Goal: Task Accomplishment & Management: Use online tool/utility

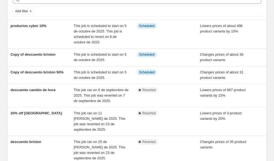
scroll to position [29, 0]
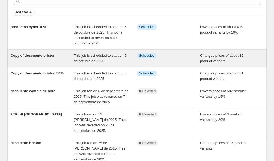
click at [58, 58] on div "Copy of descuento briston" at bounding box center [42, 58] width 63 height 11
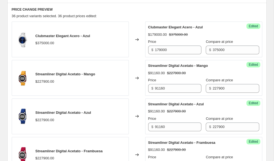
scroll to position [213, 0]
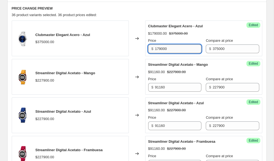
click at [176, 50] on input "179000" at bounding box center [178, 49] width 46 height 9
click at [176, 50] on input "187500" at bounding box center [178, 49] width 46 height 9
type input "187500"
click at [181, 42] on div "Price" at bounding box center [174, 40] width 53 height 5
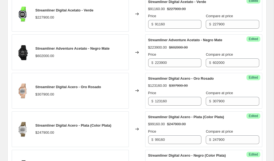
scroll to position [391, 0]
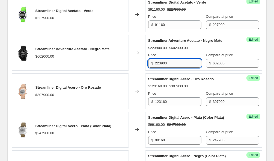
click at [177, 65] on input "223900" at bounding box center [178, 63] width 46 height 9
drag, startPoint x: 177, startPoint y: 65, endPoint x: 155, endPoint y: 65, distance: 21.9
click at [155, 65] on div "$ 223900" at bounding box center [174, 63] width 53 height 9
type input "240800"
click at [248, 71] on div "Success Edited Streamliner Adventure Acetato - Negro Mate $223900.00 $602000.00…" at bounding box center [203, 53] width 117 height 36
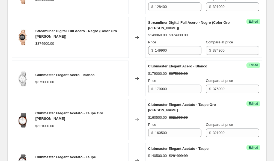
scroll to position [728, 0]
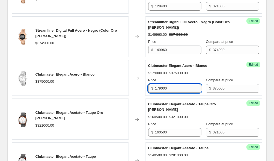
click at [179, 93] on input "179000" at bounding box center [178, 88] width 46 height 9
type input "187500"
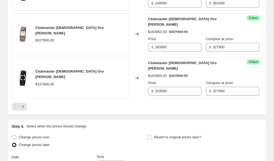
scroll to position [935, 0]
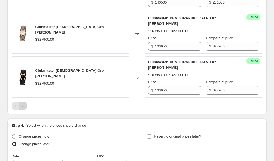
click at [23, 109] on icon "Next" at bounding box center [22, 105] width 5 height 5
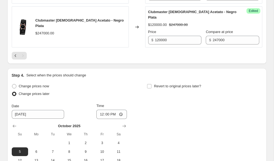
scroll to position [841, 0]
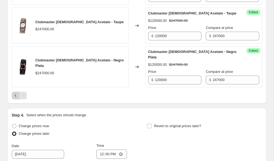
click at [17, 93] on icon "Previous" at bounding box center [15, 95] width 5 height 5
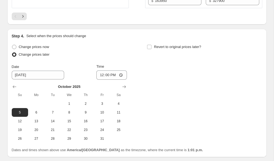
scroll to position [1077, 0]
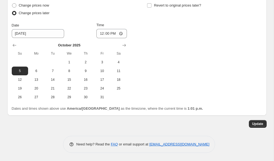
click at [259, 122] on button "Update" at bounding box center [258, 124] width 18 height 8
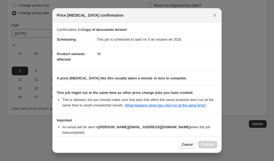
click at [184, 148] on button "Cancel" at bounding box center [187, 145] width 17 height 8
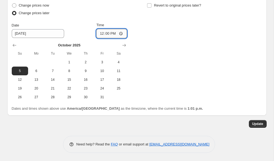
click at [102, 32] on input "12:00" at bounding box center [111, 33] width 31 height 9
click at [101, 32] on input "12:00" at bounding box center [111, 33] width 31 height 9
type input "23:40"
click at [252, 124] on button "Update" at bounding box center [258, 124] width 18 height 8
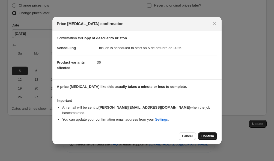
click at [210, 136] on button "Confirm" at bounding box center [207, 136] width 19 height 8
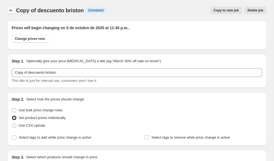
click at [9, 11] on icon "Price change jobs" at bounding box center [10, 10] width 5 height 5
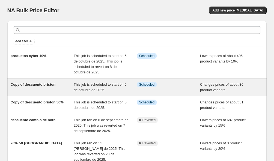
click at [53, 84] on span "Copy of descuento briston" at bounding box center [33, 84] width 45 height 4
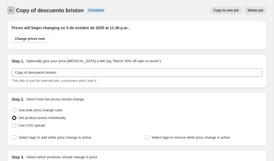
click at [11, 7] on button "Price change jobs" at bounding box center [11, 11] width 8 height 8
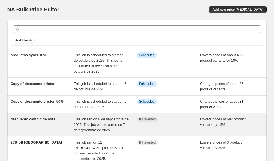
scroll to position [1, 0]
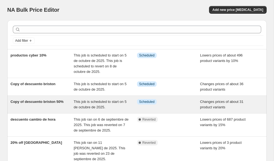
click at [39, 110] on div "Copy of descuento briston 50%" at bounding box center [42, 104] width 63 height 11
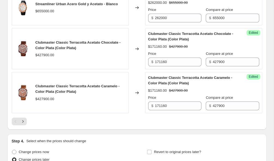
scroll to position [937, 0]
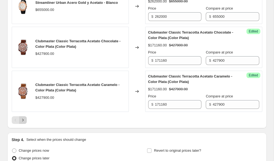
click at [24, 123] on icon "Next" at bounding box center [22, 119] width 5 height 5
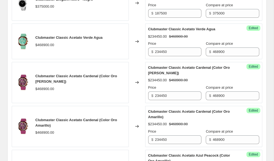
scroll to position [0, 0]
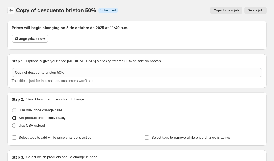
click at [12, 12] on icon "Price change jobs" at bounding box center [10, 10] width 5 height 5
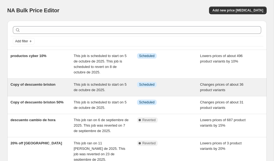
click at [74, 85] on span "This job is scheduled to start on 5 de octubre de 2025." at bounding box center [100, 87] width 53 height 10
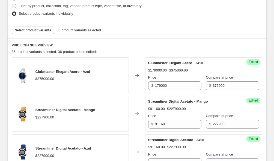
scroll to position [178, 0]
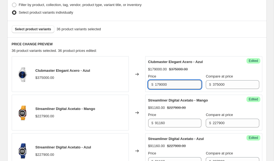
click at [177, 84] on input "179000" at bounding box center [178, 84] width 46 height 9
type input "187500"
click at [254, 103] on div "Success Edited Streamliner Digital Acetato - Mango $91160.00 $227900.00 Price $…" at bounding box center [203, 113] width 117 height 36
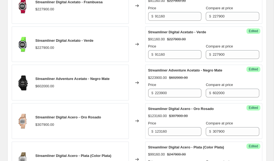
scroll to position [362, 0]
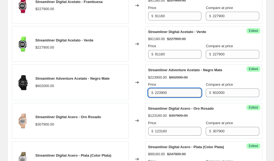
click at [169, 94] on input "223900" at bounding box center [178, 92] width 46 height 9
type input "240800"
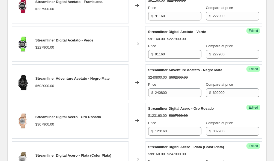
click at [255, 96] on div "Success Edited Streamliner Adventure Acetato - Negro Mate $240800.00 $602000.00…" at bounding box center [203, 82] width 117 height 36
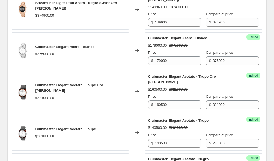
scroll to position [757, 0]
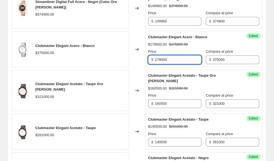
click at [172, 64] on input "179000" at bounding box center [178, 59] width 46 height 9
type input "187500"
click at [252, 67] on div "Success Edited Clubmaster Elegant [PERSON_NAME] $179000.00 $375000.00 Price $ 1…" at bounding box center [203, 49] width 117 height 36
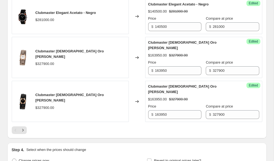
scroll to position [913, 0]
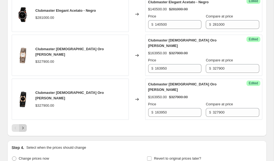
click at [23, 131] on icon "Next" at bounding box center [22, 127] width 5 height 5
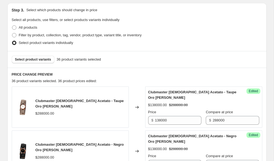
scroll to position [155, 0]
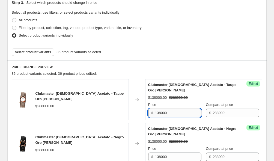
click at [172, 109] on input "138000" at bounding box center [178, 113] width 46 height 9
type input "144000"
click at [256, 109] on div "Success Edited Clubmaster [DEMOGRAPHIC_DATA] Acetato - Taupe Oro [PERSON_NAME] …" at bounding box center [203, 99] width 117 height 41
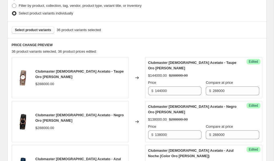
scroll to position [178, 0]
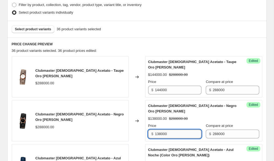
click at [172, 130] on input "138000" at bounding box center [178, 134] width 46 height 9
type input "1"
type input "144000"
click at [253, 115] on div "Success Edited Clubmaster [DEMOGRAPHIC_DATA] Acetato - Negro Oro [PERSON_NAME] …" at bounding box center [203, 120] width 117 height 41
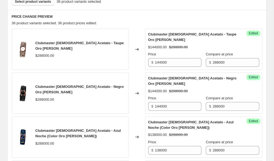
scroll to position [226, 0]
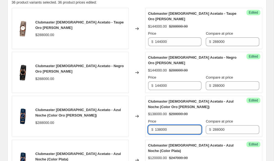
click at [172, 125] on input "138000" at bounding box center [178, 129] width 46 height 9
type input "144000"
click at [259, 106] on div "Success Edited Clubmaster [DEMOGRAPHIC_DATA] Acetato - Azul Noche (Color Oro [P…" at bounding box center [203, 116] width 117 height 41
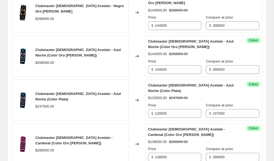
scroll to position [286, 0]
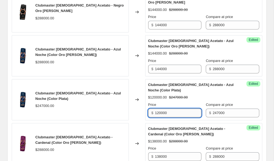
click at [176, 109] on input "120000" at bounding box center [178, 113] width 46 height 9
type input "123500"
click at [242, 95] on div "$120000.00 $247000.00" at bounding box center [203, 97] width 111 height 5
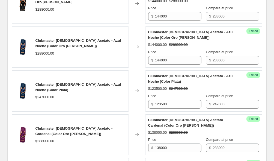
scroll to position [297, 0]
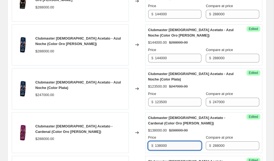
click at [175, 141] on input "138000" at bounding box center [178, 145] width 46 height 9
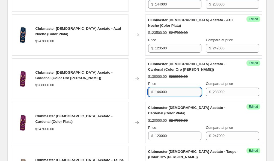
scroll to position [353, 0]
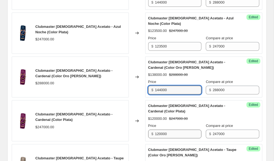
type input "144000"
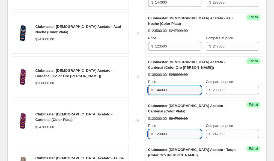
click at [172, 130] on input "120000" at bounding box center [178, 134] width 46 height 9
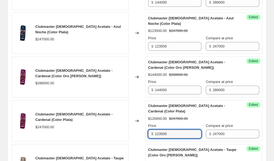
type input "123500"
click at [259, 110] on div "Success Edited Clubmaster [DEMOGRAPHIC_DATA] Acetato - Cardenal (Color Plata) $…" at bounding box center [203, 120] width 117 height 41
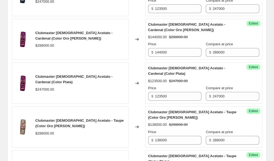
scroll to position [395, 0]
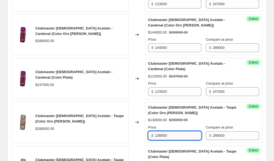
click at [176, 131] on input "138000" at bounding box center [178, 135] width 46 height 9
click at [174, 131] on input "138000" at bounding box center [178, 135] width 46 height 9
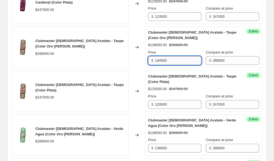
scroll to position [471, 0]
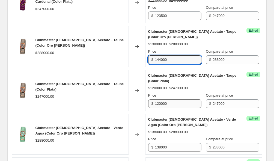
type input "144000"
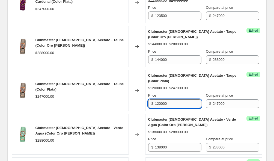
click at [176, 99] on input "120000" at bounding box center [178, 103] width 46 height 9
type input "123500"
click at [248, 101] on div "Clubmaster [DEMOGRAPHIC_DATA] Acetato - Taupe Oro [PERSON_NAME] $288000.00 Chan…" at bounding box center [137, 109] width 251 height 695
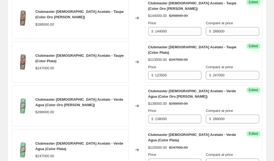
scroll to position [505, 0]
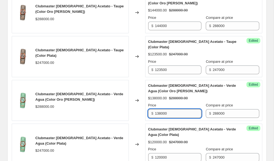
click at [179, 109] on input "138000" at bounding box center [178, 113] width 46 height 9
type input "144000"
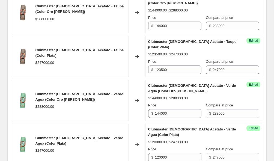
click at [261, 96] on div "Success Edited Clubmaster [DEMOGRAPHIC_DATA] Acetato - Verde Agua (Color Oro [P…" at bounding box center [203, 100] width 117 height 41
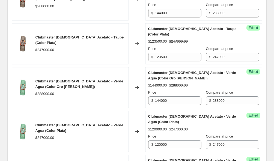
scroll to position [522, 0]
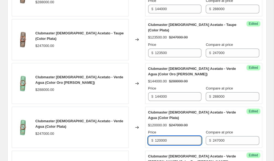
click at [183, 136] on input "120000" at bounding box center [178, 140] width 46 height 9
type input "123500"
click at [255, 114] on div "Success Edited Clubmaster [DEMOGRAPHIC_DATA] Acetato - Verde Agua (Color Plata)…" at bounding box center [203, 127] width 117 height 41
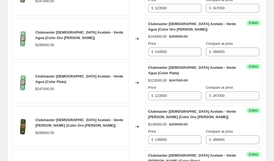
scroll to position [569, 0]
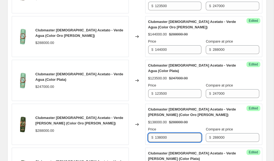
click at [179, 133] on input "138000" at bounding box center [178, 137] width 46 height 9
click at [179, 133] on input "144000" at bounding box center [178, 137] width 46 height 9
type input "144000"
click at [196, 120] on div "$138000.00 $288000.00" at bounding box center [203, 122] width 111 height 5
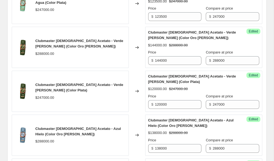
scroll to position [647, 0]
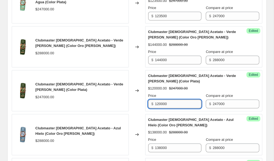
click at [178, 100] on input "120000" at bounding box center [178, 104] width 46 height 9
type input "123500"
click at [253, 93] on div "Success Edited Clubmaster [DEMOGRAPHIC_DATA] Acetato - Verde [PERSON_NAME] (Col…" at bounding box center [203, 90] width 117 height 41
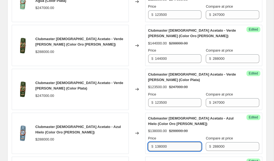
click at [180, 142] on input "138000" at bounding box center [178, 146] width 46 height 9
type input "144000"
click at [250, 128] on div "Success Edited Clubmaster [DEMOGRAPHIC_DATA] Acetato - Azul Hielo (Color Oro [P…" at bounding box center [203, 133] width 117 height 41
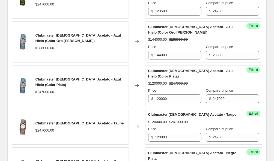
scroll to position [740, 0]
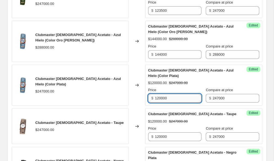
click at [173, 94] on input "120000" at bounding box center [178, 98] width 46 height 9
type input "123500"
click at [257, 88] on div "Success Edited Clubmaster [DEMOGRAPHIC_DATA] Acetato - Azul Hielo (Color Plata)…" at bounding box center [203, 85] width 117 height 41
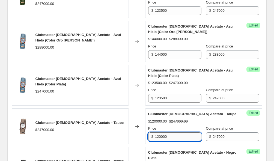
click at [171, 132] on input "120000" at bounding box center [178, 136] width 46 height 9
type input "123500"
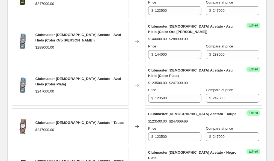
click at [258, 113] on div "Success Edited Clubmaster [DEMOGRAPHIC_DATA] Acetato - Taupe $123500.00 $247000…" at bounding box center [203, 126] width 117 height 36
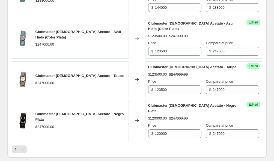
scroll to position [788, 0]
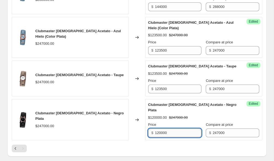
click at [187, 129] on input "120000" at bounding box center [178, 133] width 46 height 9
type input "123500"
click at [255, 110] on div "Success Edited Clubmaster [DEMOGRAPHIC_DATA] Acetato - Negro Plata $120000.00 $…" at bounding box center [203, 119] width 117 height 41
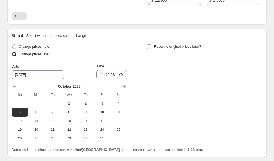
scroll to position [945, 0]
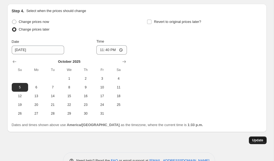
click at [258, 138] on span "Update" at bounding box center [257, 140] width 11 height 4
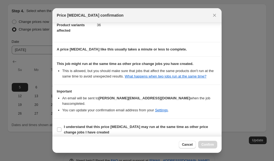
scroll to position [33, 0]
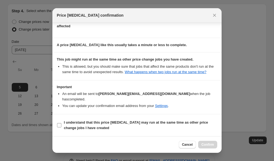
click at [60, 126] on input "I understand that this price [MEDICAL_DATA] may run at the same time as other p…" at bounding box center [59, 125] width 4 height 4
checkbox input "true"
click at [211, 145] on span "Confirm" at bounding box center [208, 145] width 13 height 4
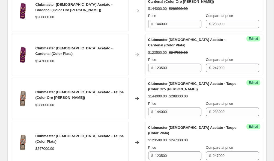
scroll to position [419, 0]
